Goal: Use online tool/utility: Utilize a website feature to perform a specific function

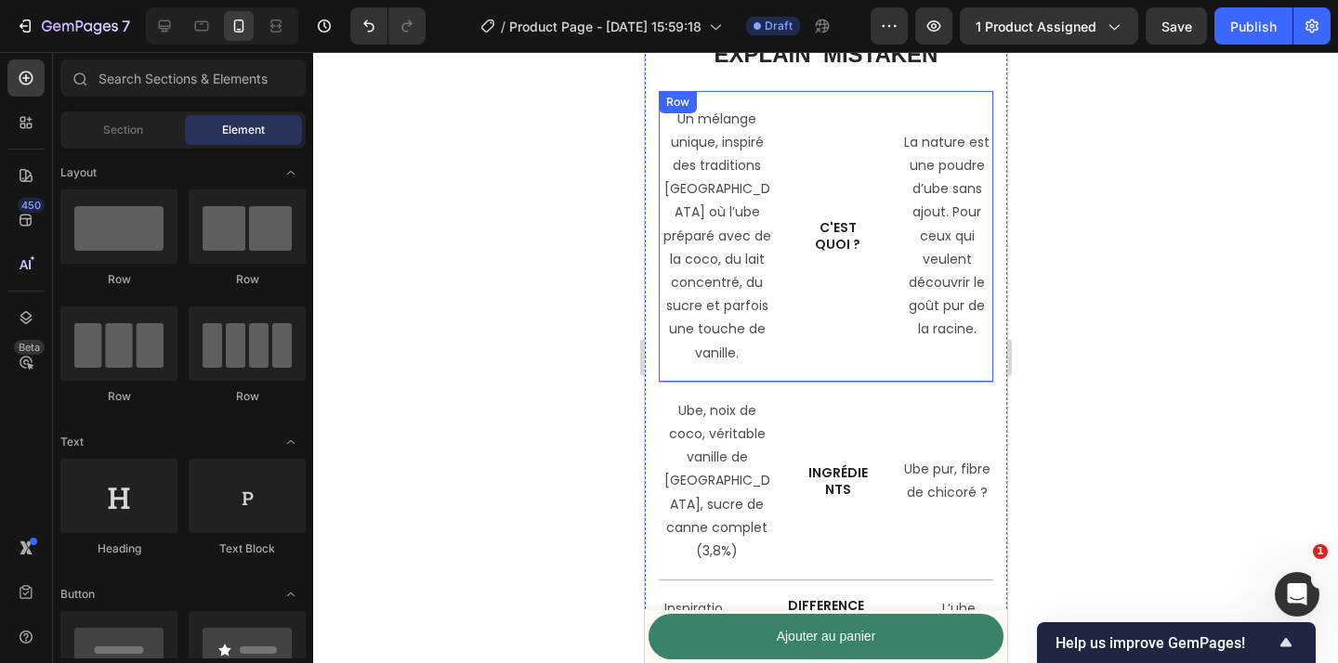
click at [891, 319] on div "Un mélange unique, inspiré des traditions [GEOGRAPHIC_DATA] où l’ube préparé av…" at bounding box center [825, 237] width 334 height 292
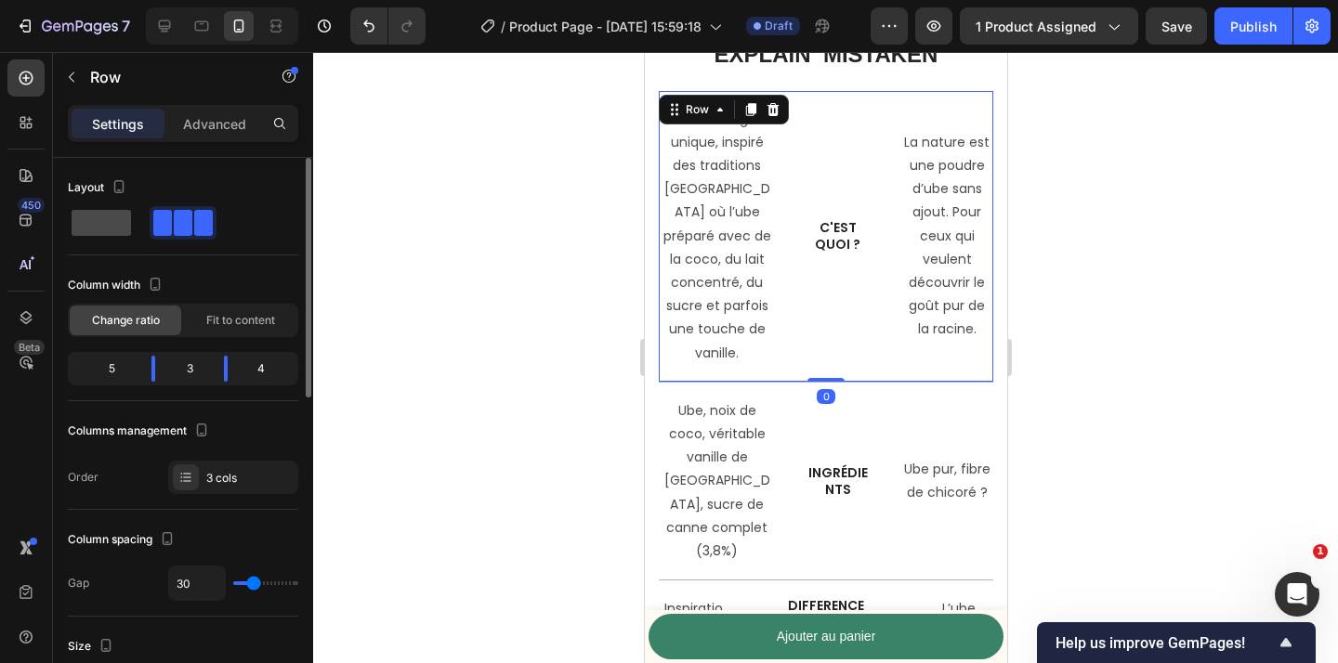
click at [111, 234] on span at bounding box center [101, 223] width 59 height 26
type input "0"
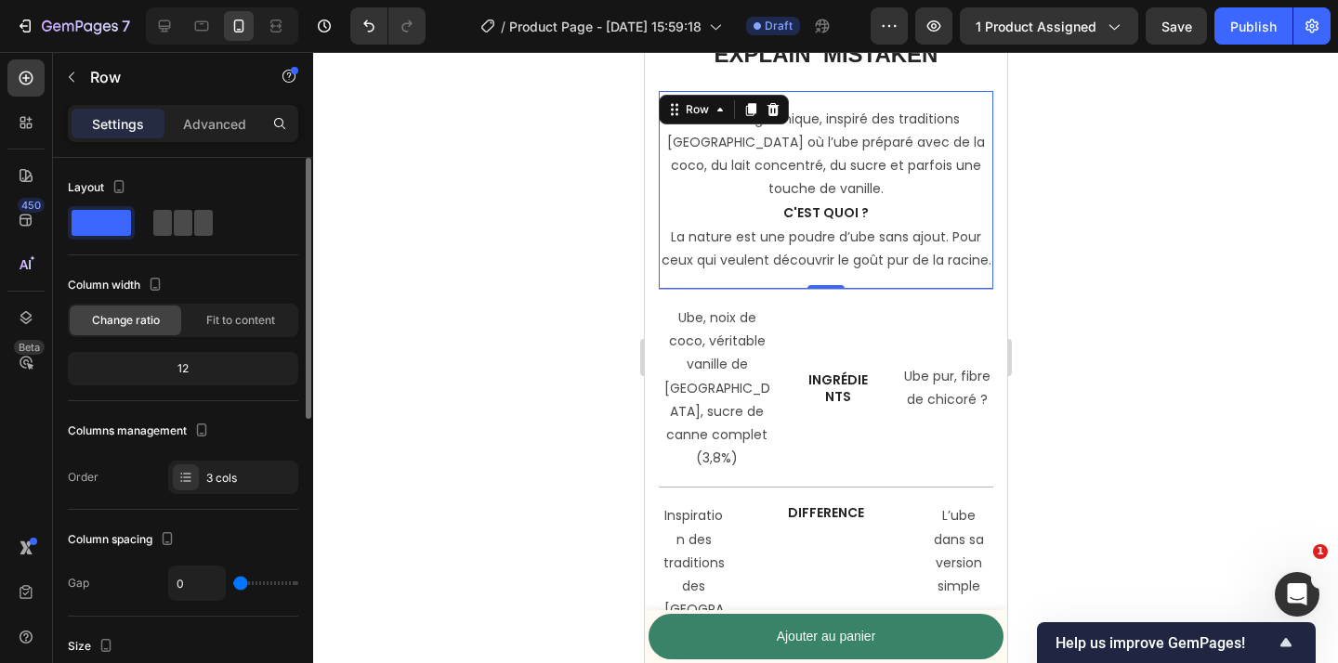
click at [180, 222] on span at bounding box center [183, 223] width 19 height 26
type input "30"
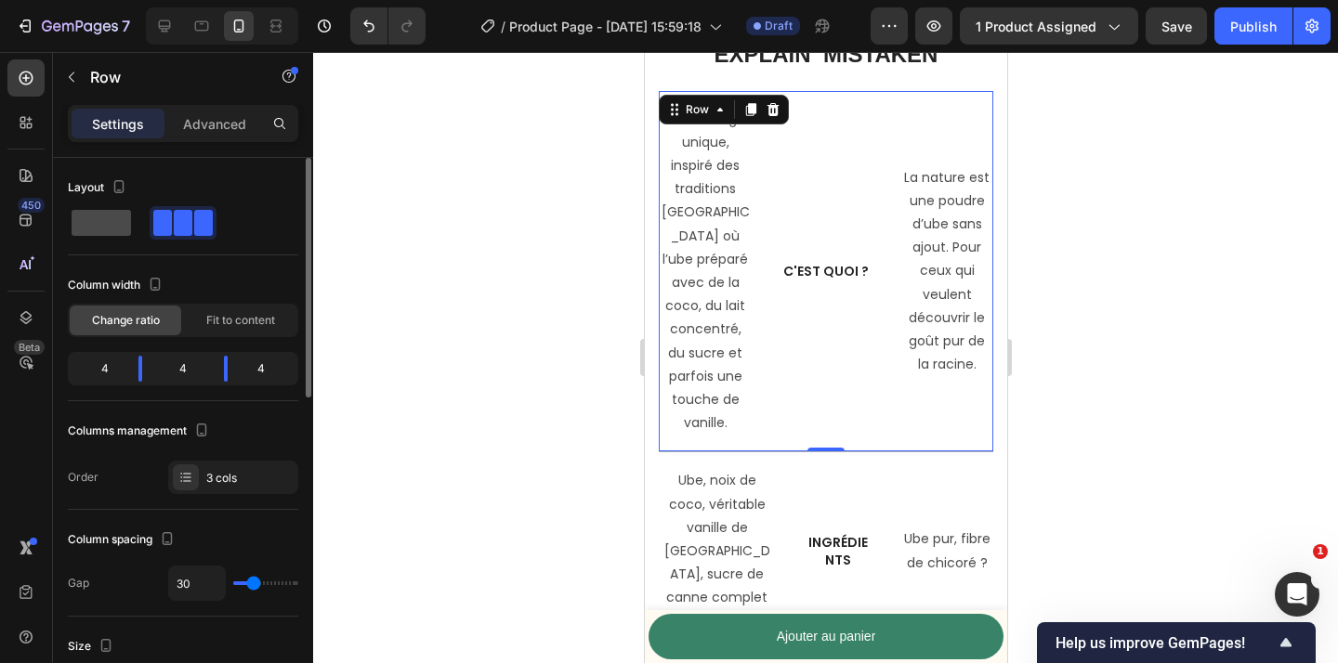
click at [124, 222] on span at bounding box center [101, 223] width 59 height 26
type input "0"
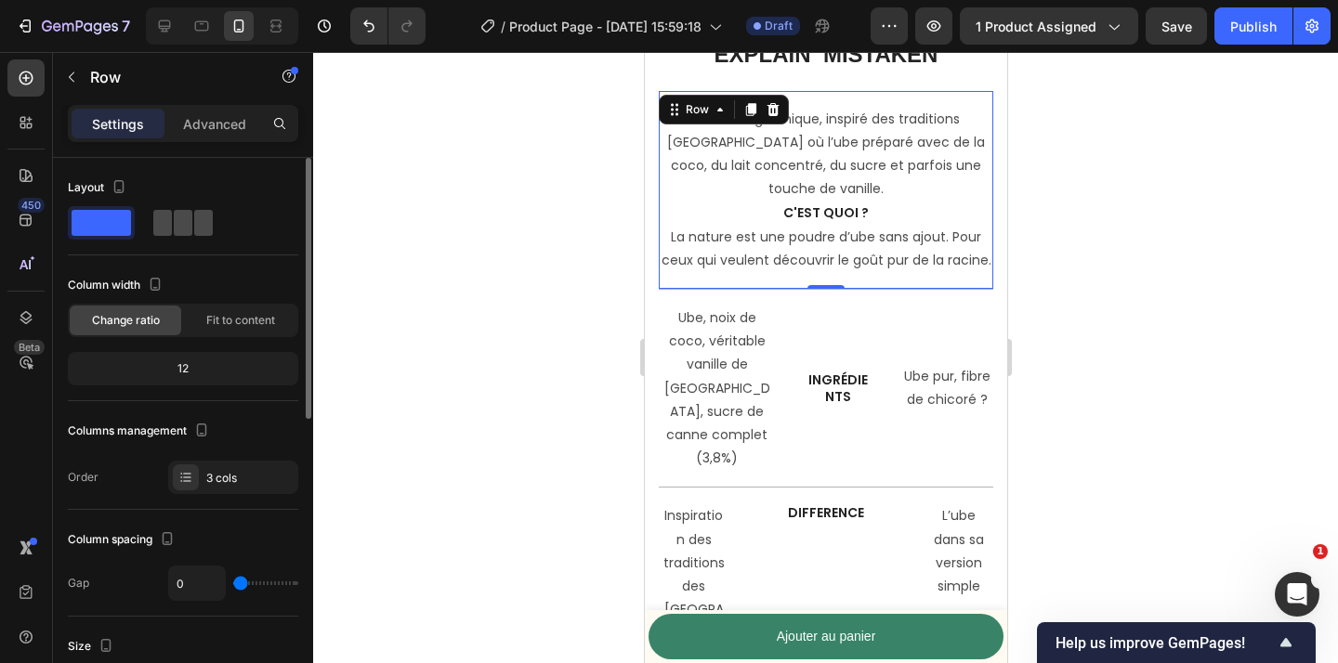
click at [180, 225] on span at bounding box center [183, 223] width 19 height 26
type input "30"
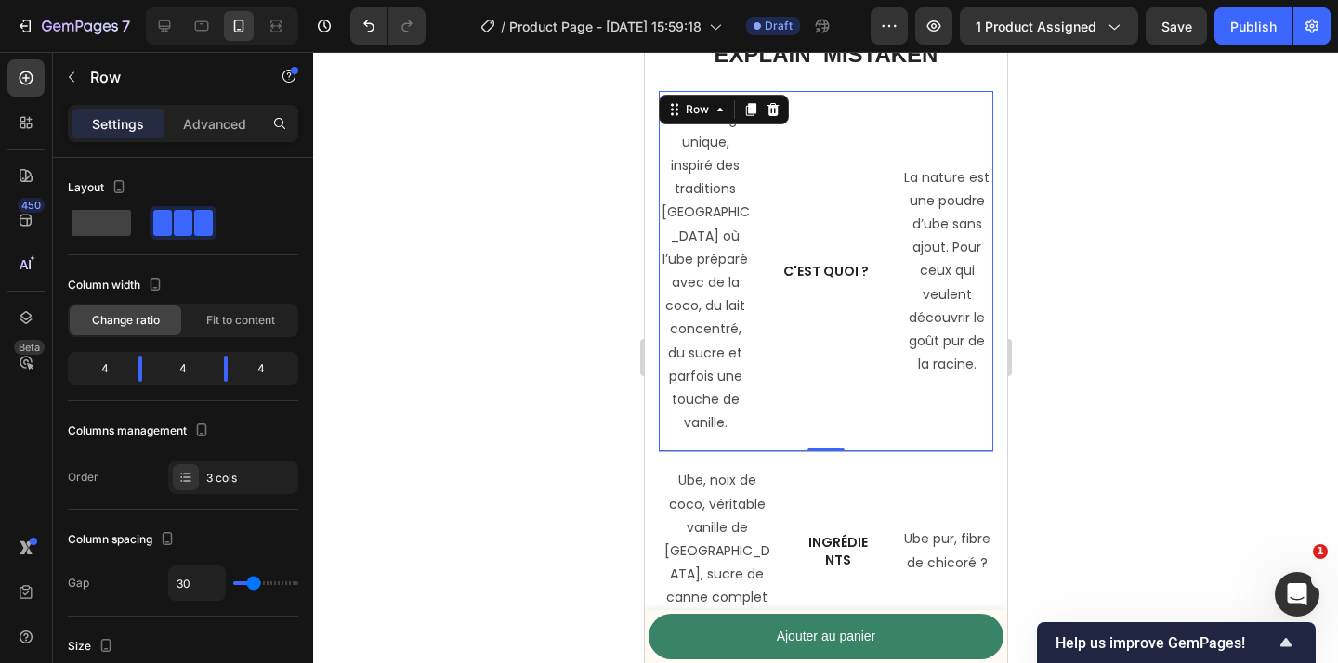
click at [1146, 343] on div at bounding box center [825, 357] width 1025 height 611
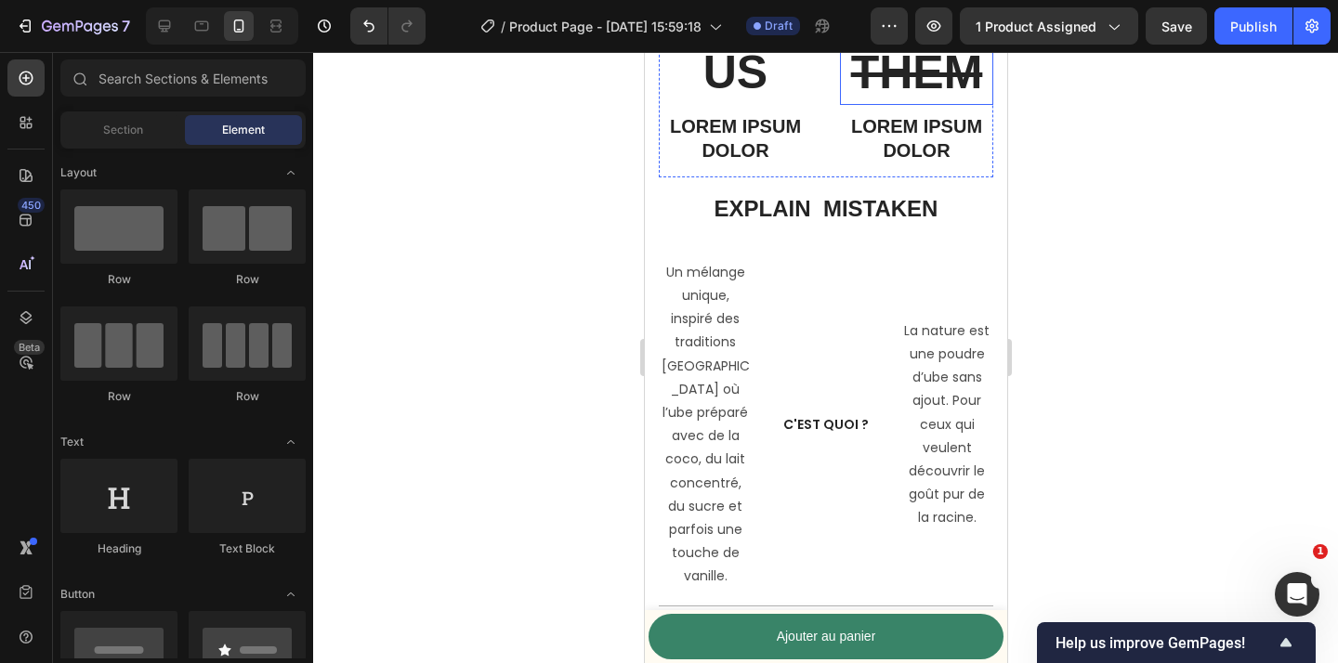
scroll to position [5704, 0]
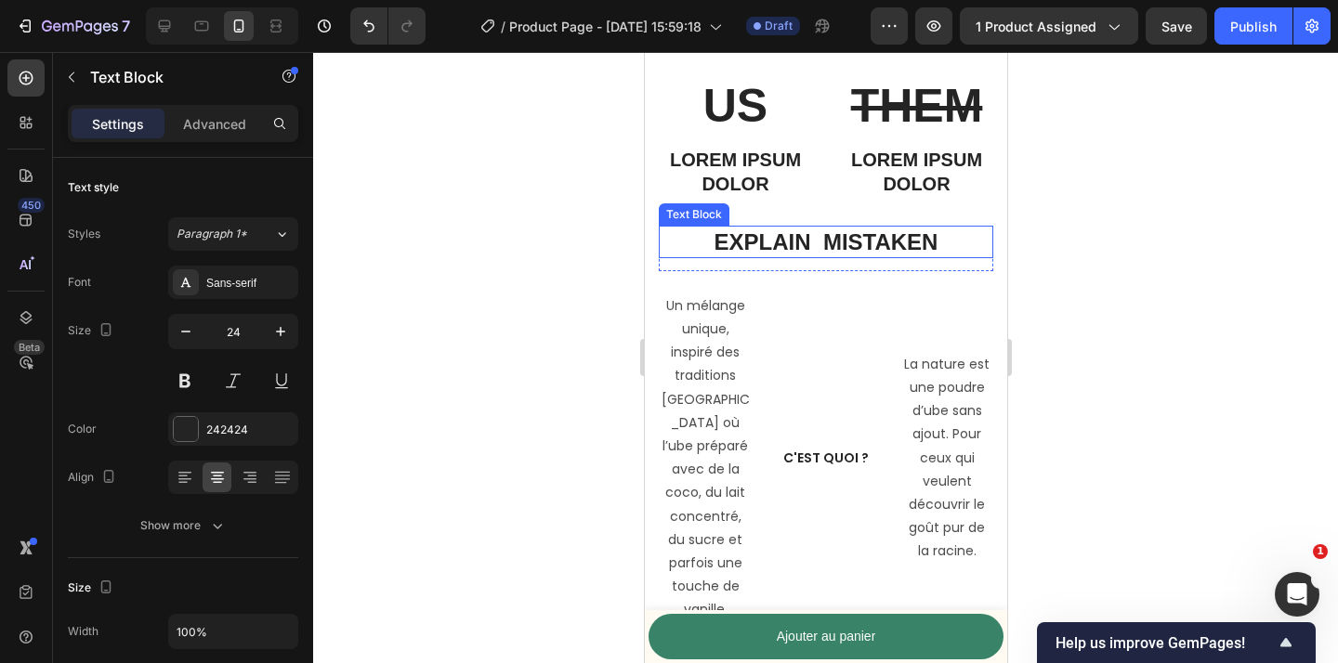
click at [941, 254] on p "explain mistaken" at bounding box center [825, 242] width 331 height 29
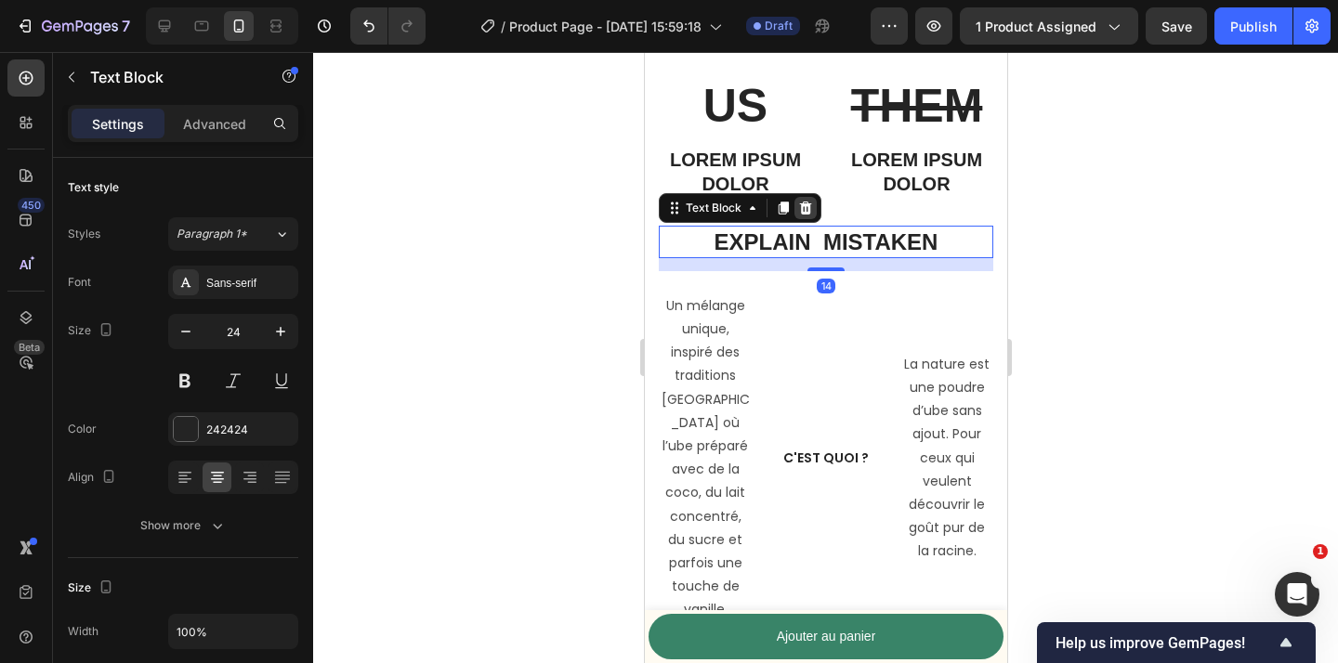
click at [793, 207] on div at bounding box center [804, 208] width 22 height 22
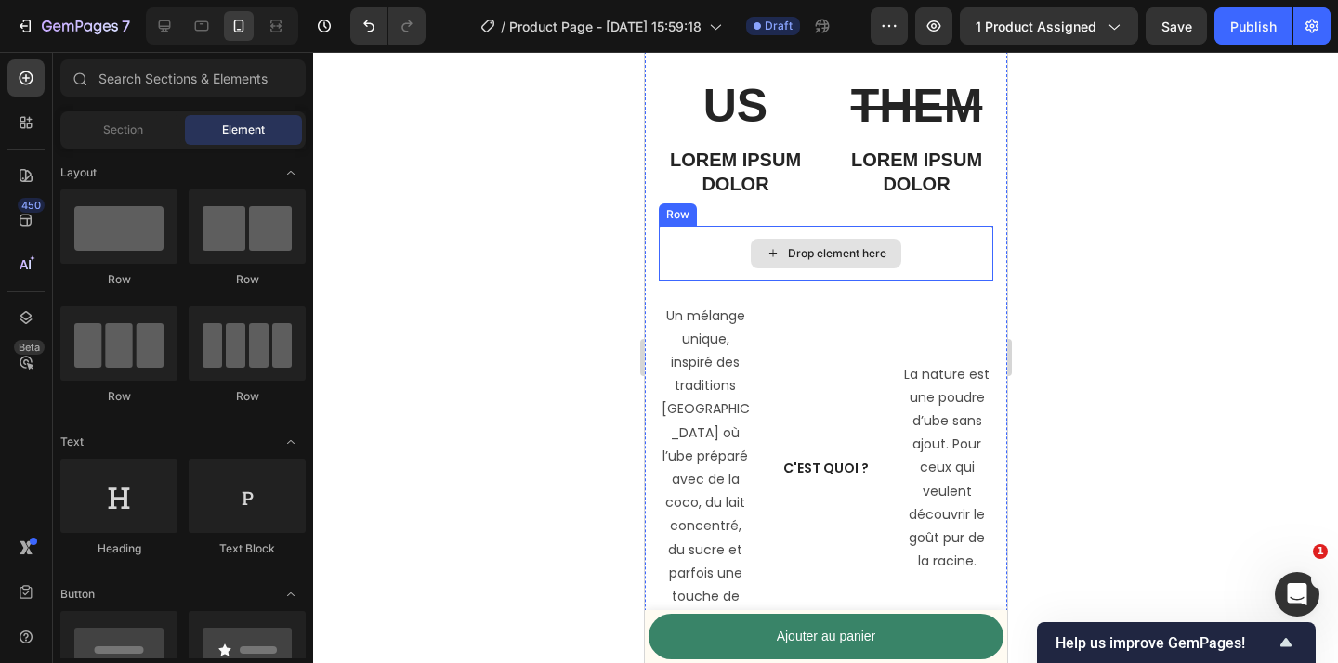
click at [695, 262] on div "Drop element here" at bounding box center [825, 254] width 334 height 56
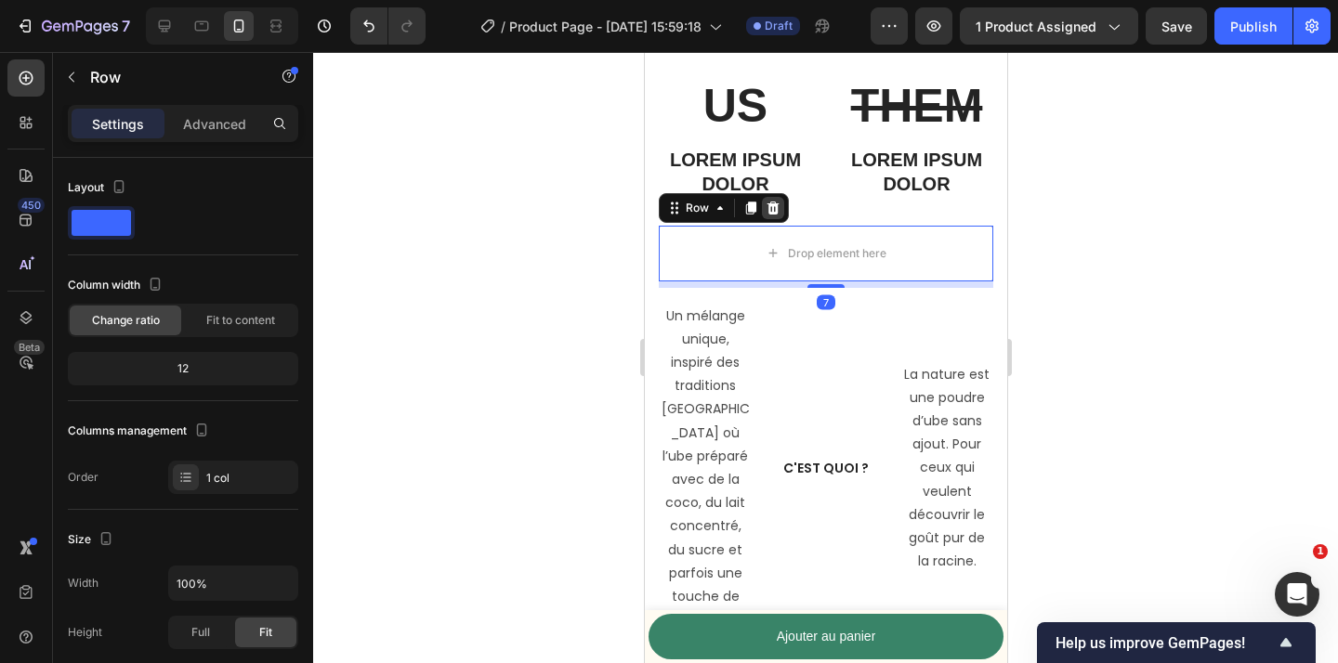
click at [772, 207] on icon at bounding box center [772, 208] width 15 height 15
